Goal: Check status: Check status

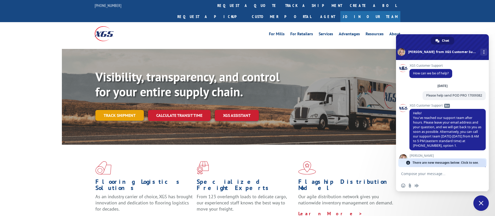
click at [116, 110] on link "Track shipment" at bounding box center [119, 115] width 48 height 11
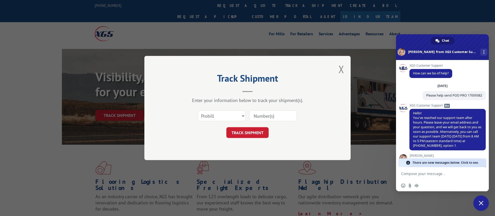
click at [285, 120] on input at bounding box center [272, 116] width 47 height 11
click at [283, 118] on input at bounding box center [272, 116] width 47 height 11
paste input "17501766"
type input "17501766"
click at [252, 133] on button "TRACK SHIPMENT" at bounding box center [247, 132] width 42 height 11
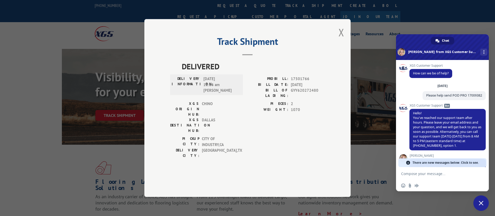
click at [346, 44] on div "Track Shipment DELIVERED DELIVERY INFORMATION: [DATE] 11:16 am [PERSON_NAME]: 1…" at bounding box center [247, 108] width 206 height 178
click at [344, 44] on div "Track Shipment DELIVERED DELIVERY INFORMATION: [DATE] 11:16 am [PERSON_NAME]: 1…" at bounding box center [247, 108] width 206 height 178
click at [342, 39] on button "Close modal" at bounding box center [341, 33] width 6 height 14
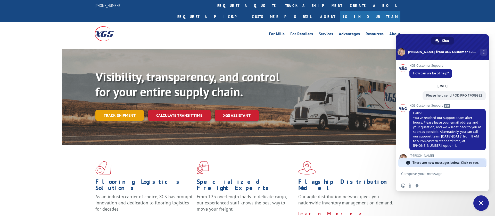
click at [133, 110] on link "Track shipment" at bounding box center [119, 115] width 48 height 11
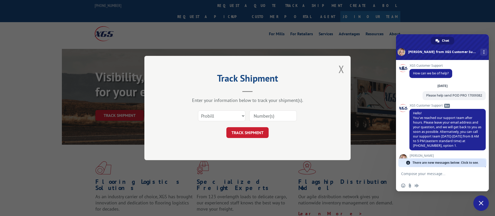
drag, startPoint x: 267, startPoint y: 115, endPoint x: 248, endPoint y: 134, distance: 26.8
click at [267, 115] on input at bounding box center [272, 116] width 47 height 11
paste input "17496985"
type input "17496985"
drag, startPoint x: 248, startPoint y: 134, endPoint x: 264, endPoint y: 108, distance: 30.2
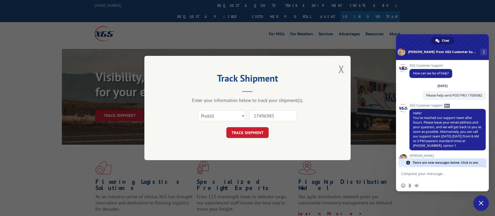
click at [248, 134] on button "TRACK SHIPMENT" at bounding box center [247, 132] width 42 height 11
